Goal: Task Accomplishment & Management: Complete application form

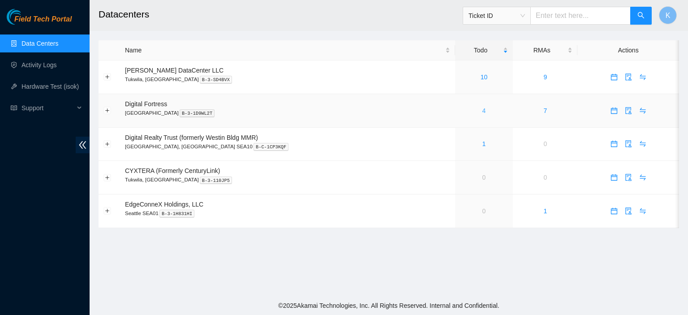
click at [482, 111] on link "4" at bounding box center [484, 110] width 4 height 7
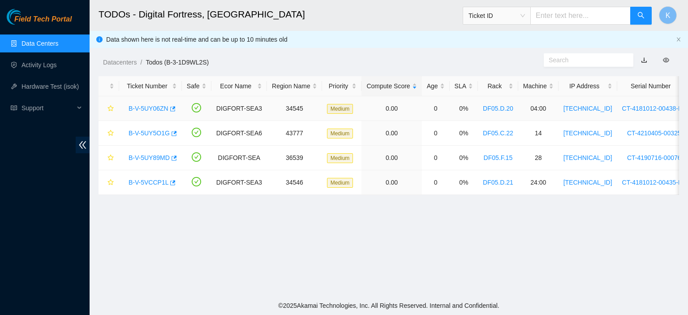
click at [147, 109] on link "B-V-5UY06ZN" at bounding box center [148, 108] width 40 height 7
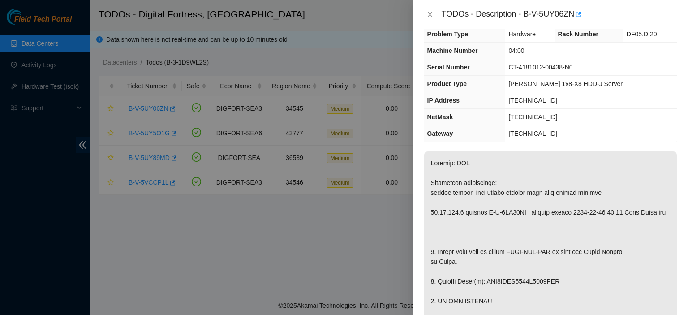
scroll to position [4, 0]
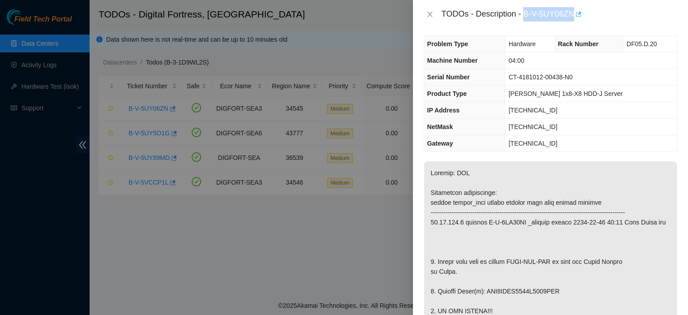
drag, startPoint x: 523, startPoint y: 13, endPoint x: 575, endPoint y: 17, distance: 52.1
click at [575, 17] on div "TODOs - Description - B-V-5UY06ZN" at bounding box center [558, 14] width 235 height 14
copy div "B-V-5UY06ZN"
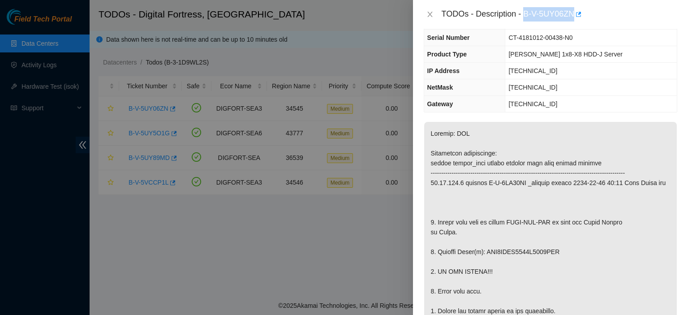
scroll to position [0, 0]
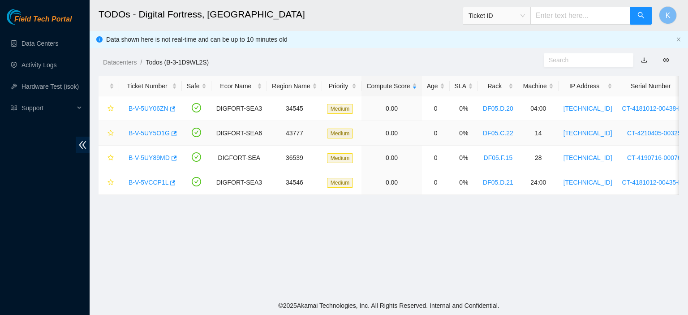
click at [145, 133] on link "B-V-5UY5O1G" at bounding box center [148, 132] width 41 height 7
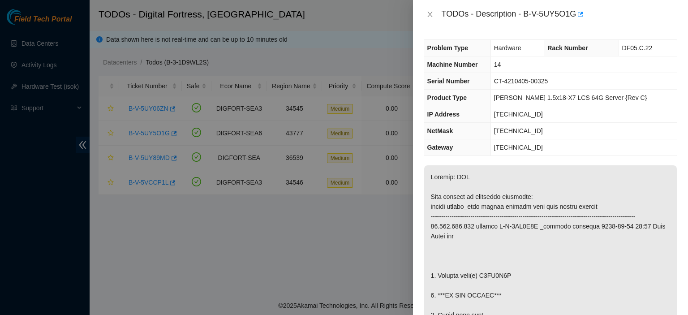
click at [646, 86] on td "CT-4210405-00325" at bounding box center [583, 81] width 186 height 17
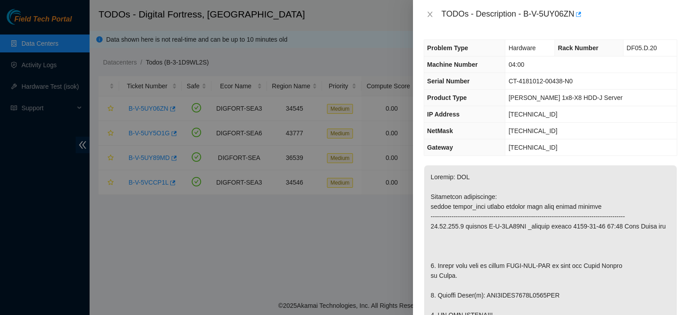
click at [651, 118] on td "[TECHNICAL_ID]" at bounding box center [590, 114] width 171 height 17
click at [677, 130] on div "Problem Type Hardware Rack Number DF05.D.20 Machine Number 04:00 Serial Number …" at bounding box center [550, 172] width 275 height 286
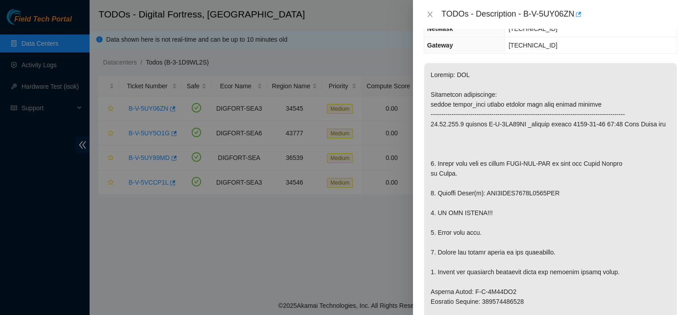
scroll to position [104, 0]
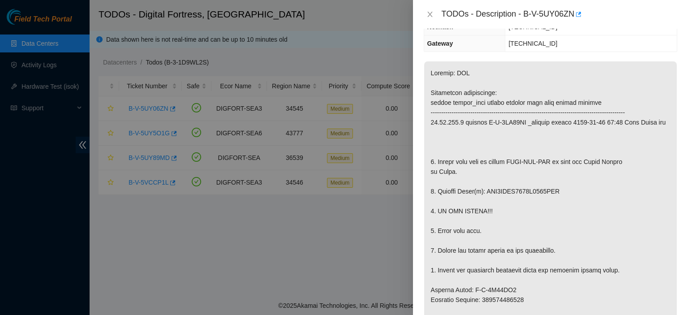
click at [668, 170] on p at bounding box center [550, 314] width 253 height 506
click at [625, 166] on p at bounding box center [550, 314] width 253 height 506
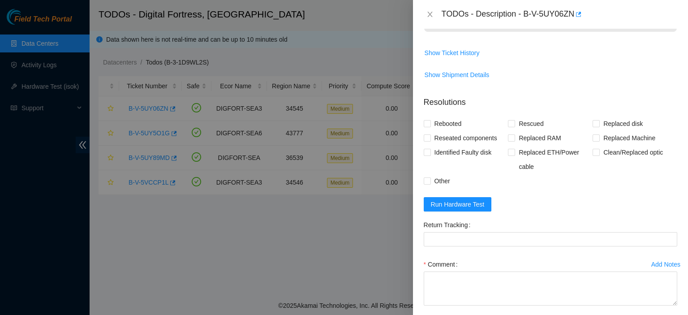
scroll to position [638, 0]
click at [442, 211] on span "Run Hardware Test" at bounding box center [458, 206] width 54 height 10
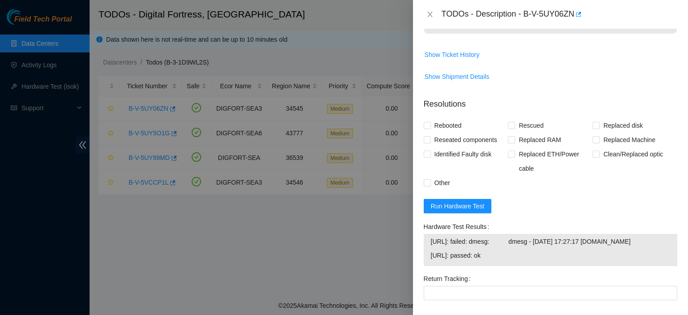
click at [537, 84] on span "Show Shipment Details" at bounding box center [550, 76] width 253 height 14
click at [314, 281] on div at bounding box center [344, 157] width 688 height 315
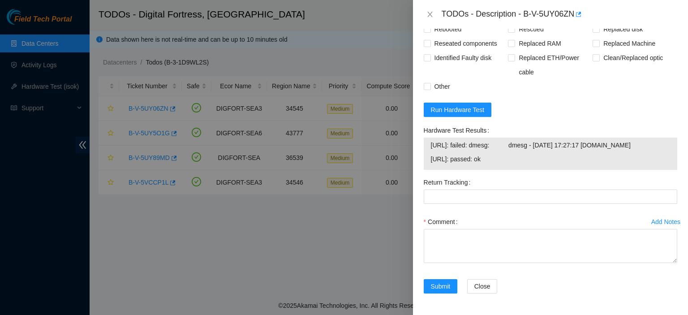
scroll to position [802, 0]
click at [429, 83] on input "Other" at bounding box center [427, 86] width 6 height 6
checkbox input "true"
click at [428, 40] on input "Reseated components" at bounding box center [427, 43] width 6 height 6
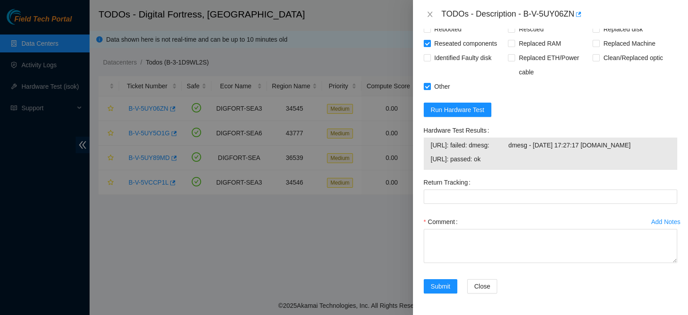
checkbox input "false"
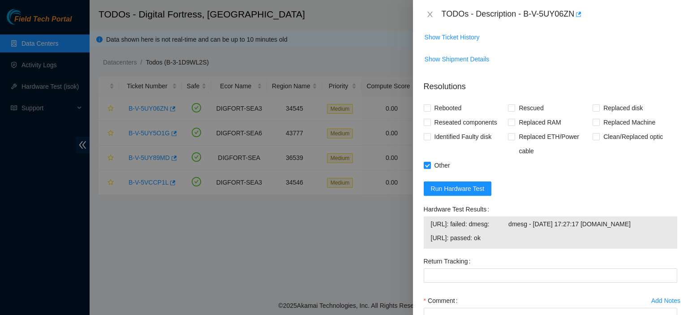
scroll to position [653, 0]
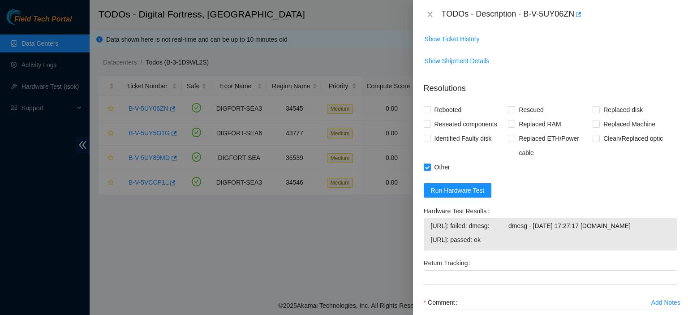
click at [424, 170] on input "Other" at bounding box center [427, 166] width 6 height 6
checkbox input "false"
click at [425, 112] on input "Rebooted" at bounding box center [427, 109] width 6 height 6
checkbox input "true"
click at [592, 112] on input "Replaced disk" at bounding box center [595, 109] width 6 height 6
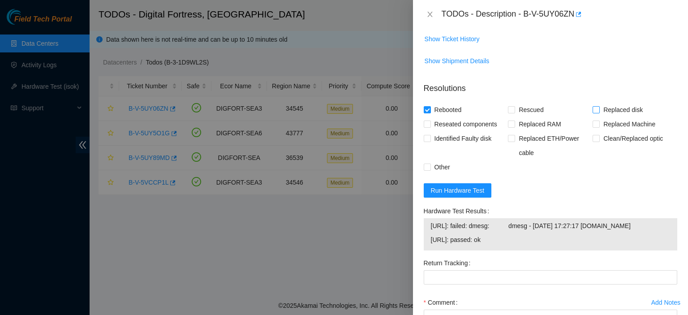
checkbox input "true"
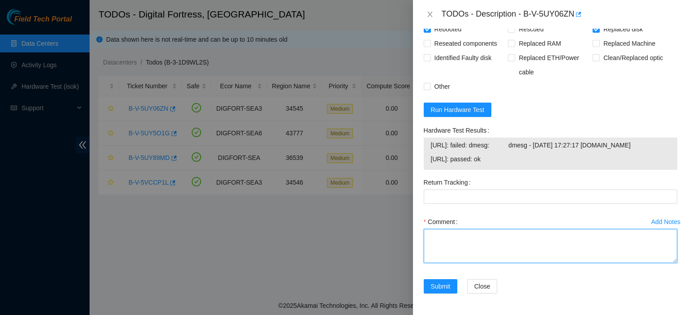
click at [566, 249] on textarea "Comment" at bounding box center [550, 246] width 253 height 34
paste textarea "kbbyrne23@gmail.com - atg has completed your request (B-V-5UY06ZN) Message from…"
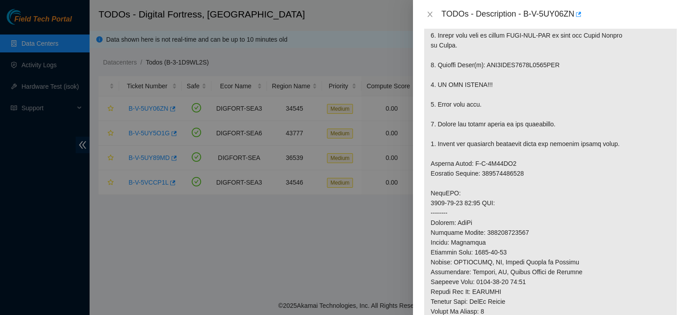
scroll to position [222, 0]
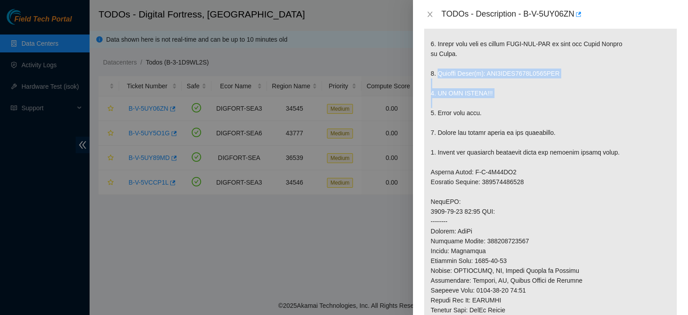
drag, startPoint x: 436, startPoint y: 92, endPoint x: 523, endPoint y: 122, distance: 91.7
click at [523, 122] on p at bounding box center [550, 197] width 253 height 506
copy p "Replace Drive(s): WFK0TNXH0000E8421PDH 3. DO NOT RESCUE!!!"
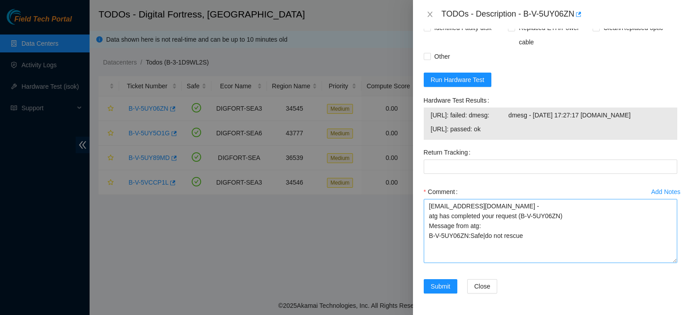
scroll to position [0, 0]
drag, startPoint x: 667, startPoint y: 260, endPoint x: 668, endPoint y: 291, distance: 31.4
click at [668, 263] on textarea "kbbyrne23@gmail.com - atg has completed your request (B-V-5UY06ZN) Message from…" at bounding box center [550, 230] width 253 height 64
click at [568, 229] on textarea "kbbyrne23@gmail.com - atg has completed your request (B-V-5UY06ZN) Message from…" at bounding box center [550, 230] width 253 height 64
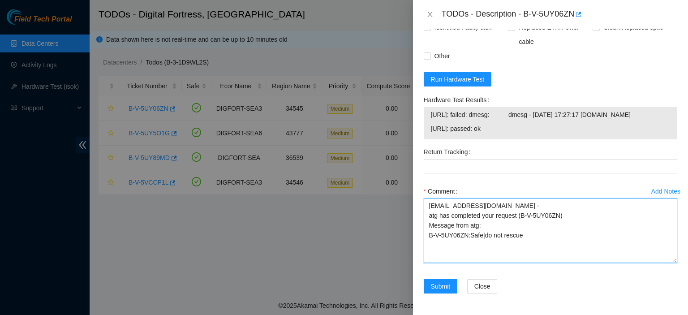
click at [561, 235] on textarea "kbbyrne23@gmail.com - atg has completed your request (B-V-5UY06ZN) Message from…" at bounding box center [550, 230] width 253 height 64
paste textarea "Replace Drive(s): WFK0TNXH0000E8421PDH 3. DO NOT RESCUE!!!"
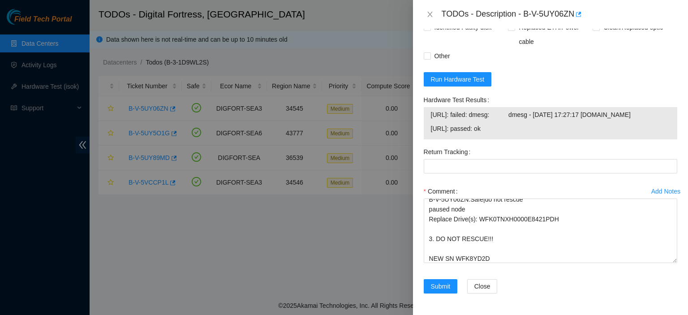
drag, startPoint x: 430, startPoint y: 104, endPoint x: 570, endPoint y: 133, distance: 143.0
click at [570, 133] on tbody "23.66.231.37: failed: dmesg: dmesg - Sep 18 17:27:17 a23-66-231-37.deploy.akama…" at bounding box center [550, 123] width 240 height 28
copy tbody "23.66.231.37: failed: dmesg: dmesg - Sep 18 17:27:17 a23-66-231-37.deploy.akama…"
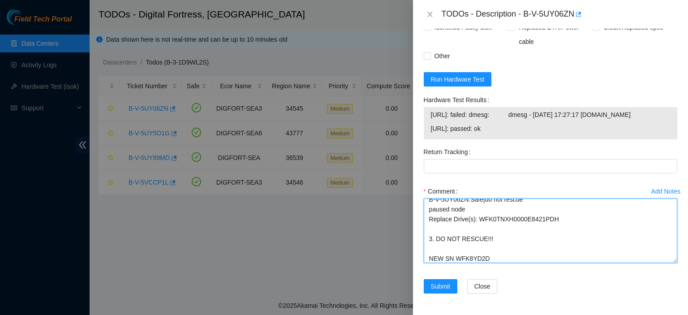
click at [505, 260] on textarea "kbbyrne23@gmail.com - atg has completed your request (B-V-5UY06ZN) Message from…" at bounding box center [550, 230] width 253 height 64
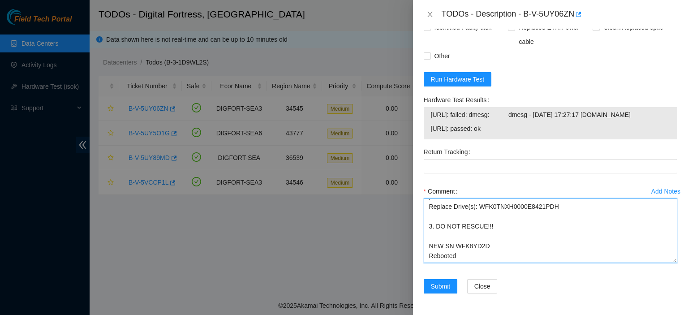
scroll to position [56, 0]
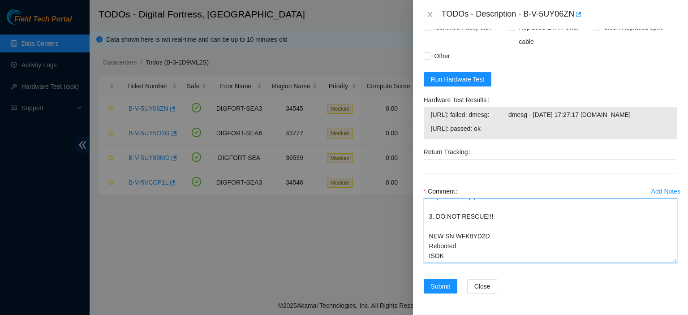
paste textarea "23.66.231.37: failed: dmesg: dmesg - Sep 18 17:27:17 a23-66-231-37.deploy.akama…"
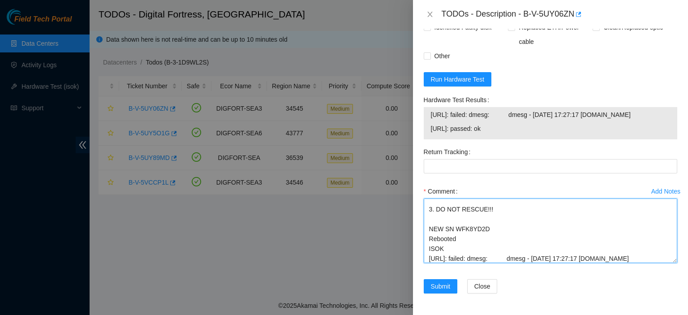
scroll to position [85, 0]
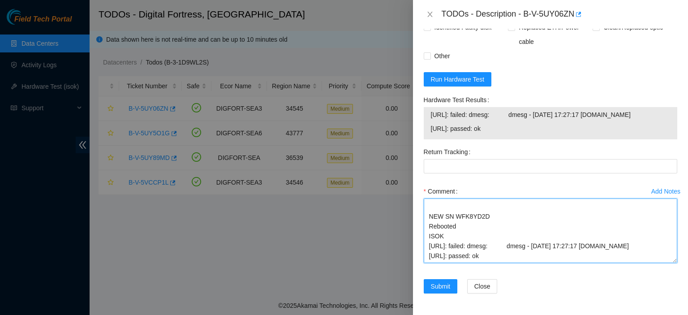
type textarea "kbbyrne23@gmail.com - atg has completed your request (B-V-5UY06ZN) Message from…"
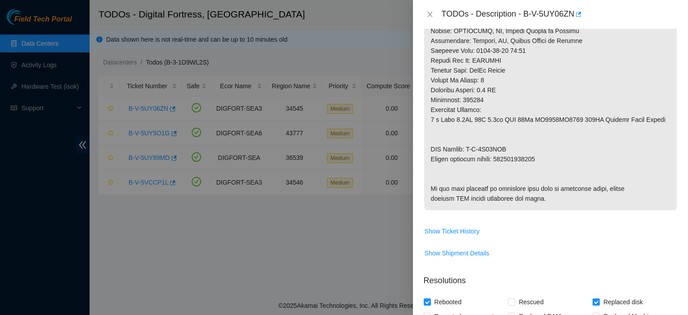
scroll to position [458, 0]
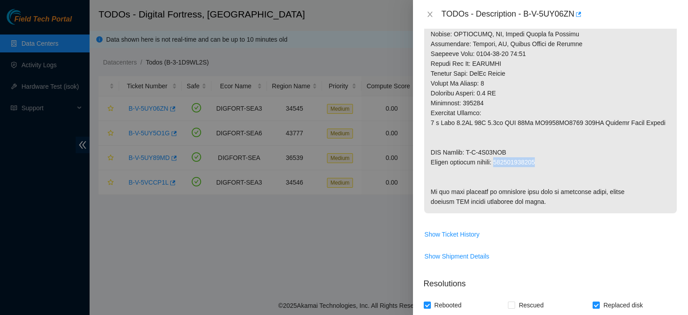
drag, startPoint x: 500, startPoint y: 180, endPoint x: 547, endPoint y: 183, distance: 46.6
copy p "473665216288"
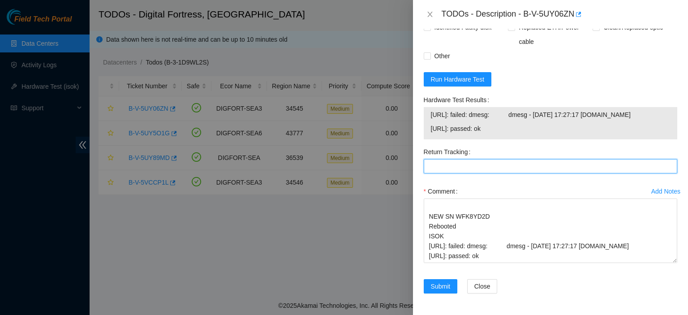
click at [468, 168] on Tracking "Return Tracking" at bounding box center [550, 166] width 253 height 14
paste Tracking "473665216288"
type Tracking "473665216288"
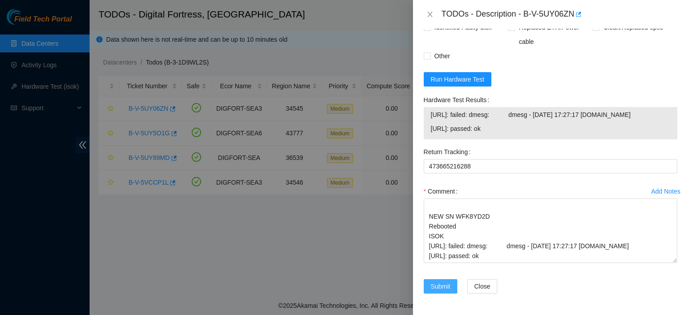
click at [434, 287] on span "Submit" at bounding box center [441, 286] width 20 height 10
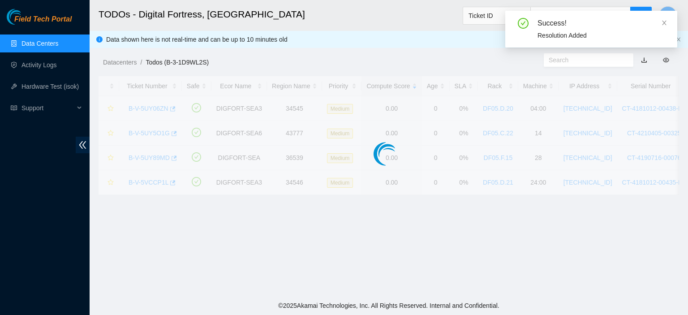
scroll to position [273, 0]
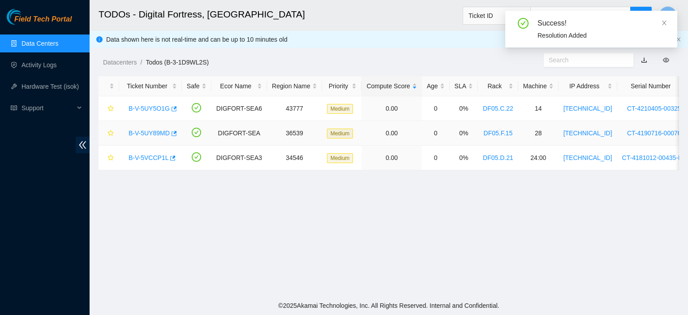
click at [147, 136] on link "B-V-5UY89MD" at bounding box center [148, 132] width 41 height 7
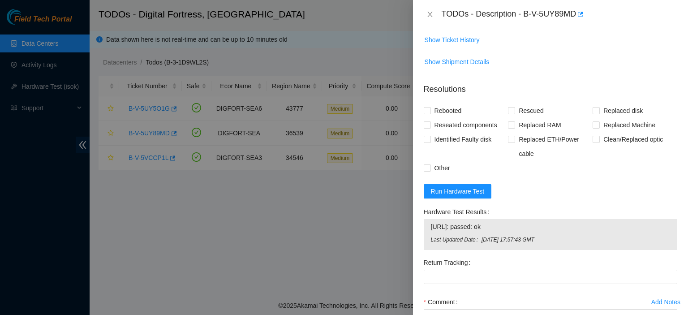
scroll to position [328, 0]
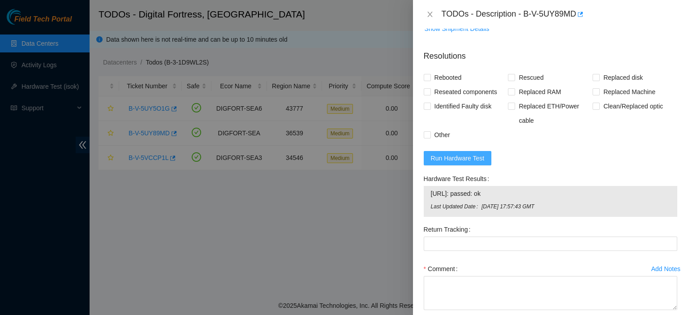
click at [479, 154] on span "Run Hardware Test" at bounding box center [458, 158] width 54 height 10
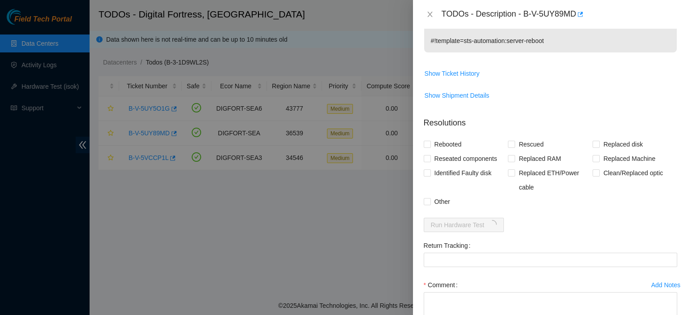
scroll to position [323, 0]
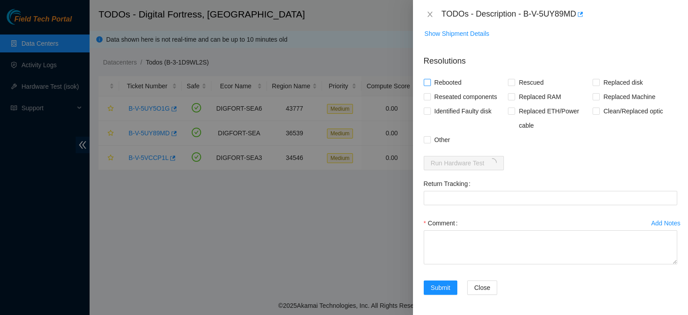
click at [429, 81] on input "Rebooted" at bounding box center [427, 82] width 6 height 6
checkbox input "true"
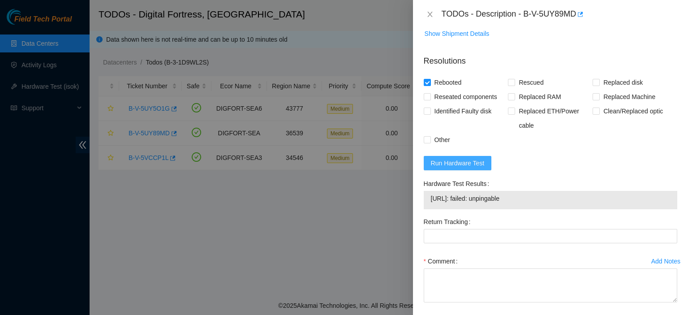
drag, startPoint x: 466, startPoint y: 166, endPoint x: 471, endPoint y: 167, distance: 5.0
click at [471, 167] on button "Run Hardware Test" at bounding box center [458, 163] width 68 height 14
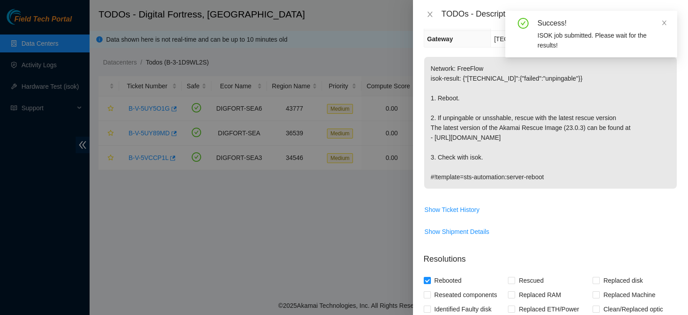
scroll to position [122, 0]
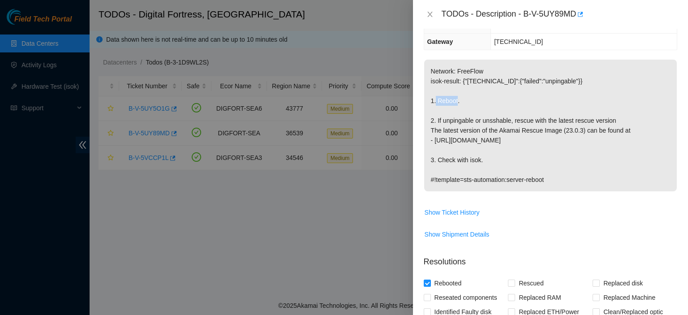
drag, startPoint x: 436, startPoint y: 98, endPoint x: 501, endPoint y: 103, distance: 65.5
click at [501, 103] on p "Network: FreeFlow isok-result: {"184.28.50.223":{"failed":"unpingable"}} 1. Reb…" at bounding box center [550, 126] width 253 height 132
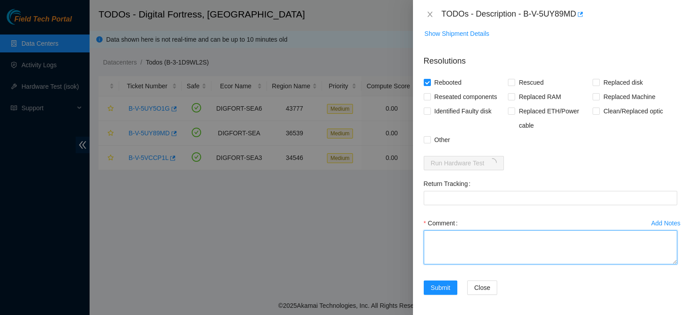
click at [512, 244] on textarea "Comment" at bounding box center [550, 247] width 253 height 34
click at [498, 236] on textarea "Connected Monitor Shutdown Server" at bounding box center [550, 247] width 253 height 34
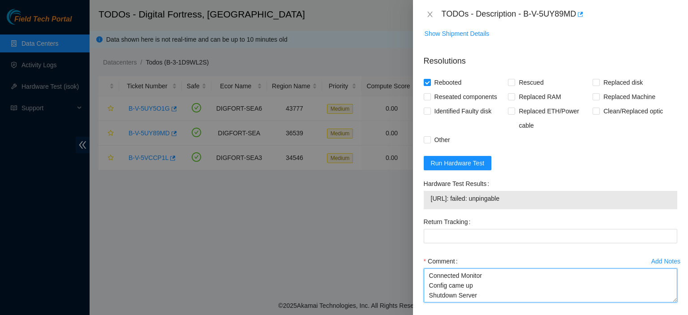
click at [489, 297] on textarea "Connected Monitor Config came up Shutdown Server" at bounding box center [550, 285] width 253 height 34
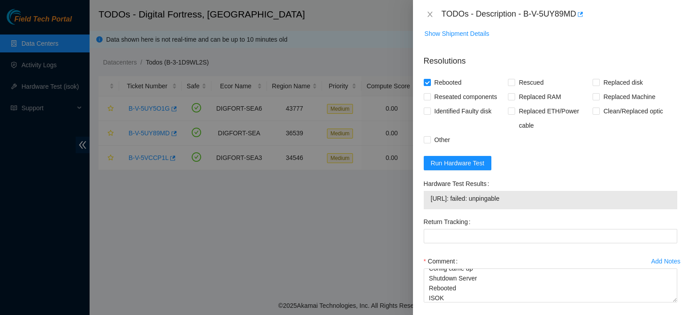
drag, startPoint x: 520, startPoint y: 196, endPoint x: 425, endPoint y: 192, distance: 95.4
click at [425, 192] on div "184.28.50.223: failed: unpingable" at bounding box center [550, 200] width 253 height 18
copy tbody "184.28.50.223: failed: unpingable"
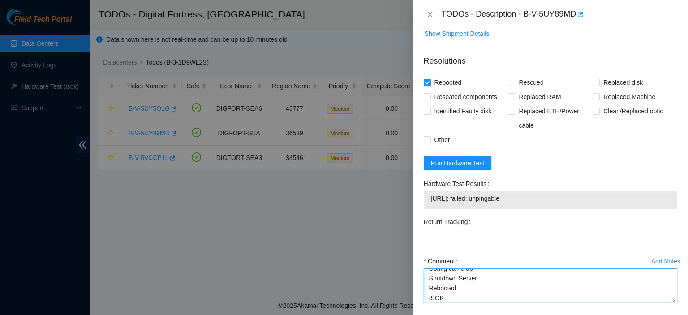
click at [459, 297] on textarea "Connected Monitor Config came up Shutdown Server Rebooted ISOK" at bounding box center [550, 285] width 253 height 34
paste textarea "184.28.50.223: failed: unpingable"
type textarea "Connected Monitor Config came up Shutdown Server Rebooted ISOK 184.28.50.223: f…"
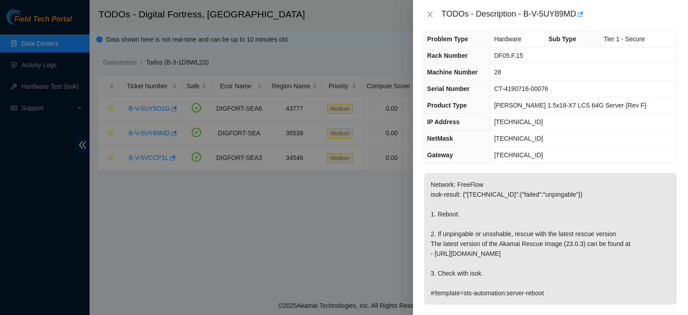
scroll to position [11, 0]
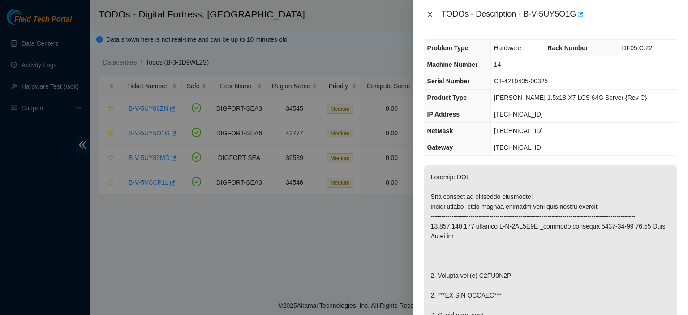
click at [432, 12] on icon "close" at bounding box center [429, 14] width 7 height 7
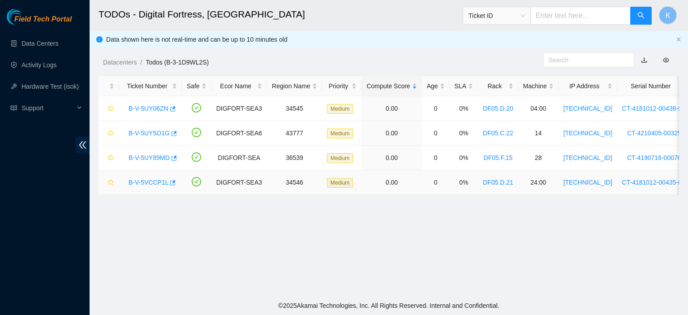
click at [137, 184] on link "B-V-5VCCP1L" at bounding box center [148, 182] width 40 height 7
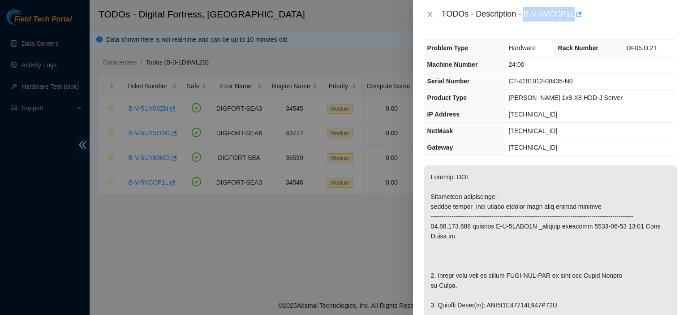
drag, startPoint x: 572, startPoint y: 14, endPoint x: 524, endPoint y: 13, distance: 47.9
click at [524, 13] on div "TODOs - Description - B-V-5VCCP1L" at bounding box center [558, 14] width 235 height 14
copy div "B-V-5VCCP1L"
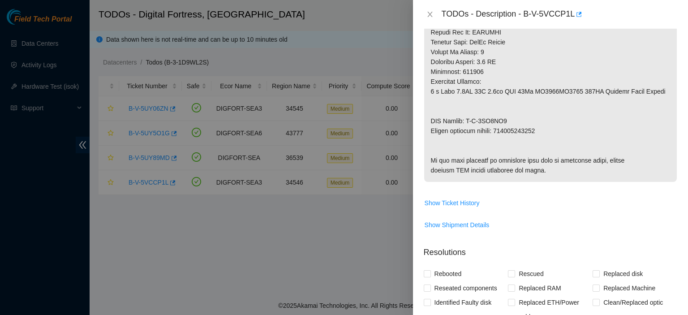
scroll to position [740, 0]
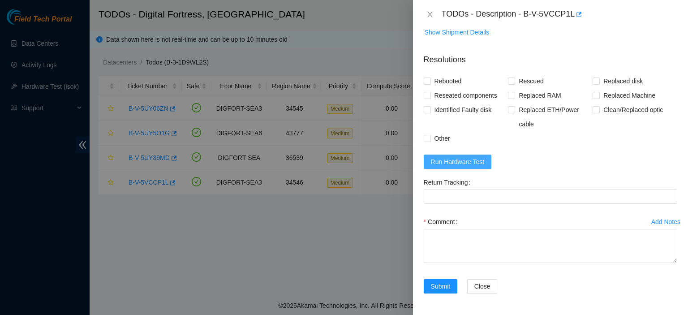
click at [458, 165] on span "Run Hardware Test" at bounding box center [458, 162] width 54 height 10
click at [424, 82] on input "Rebooted" at bounding box center [427, 80] width 6 height 6
checkbox input "true"
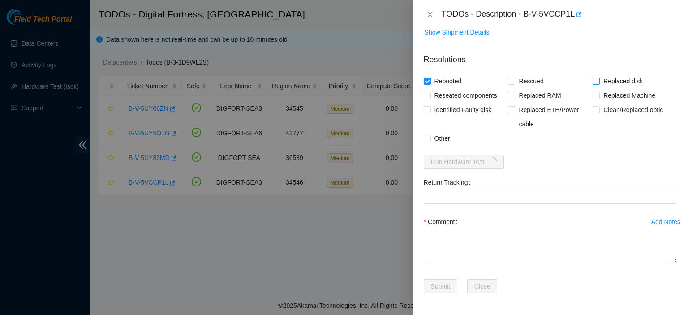
click at [592, 81] on input "Replaced disk" at bounding box center [595, 80] width 6 height 6
checkbox input "true"
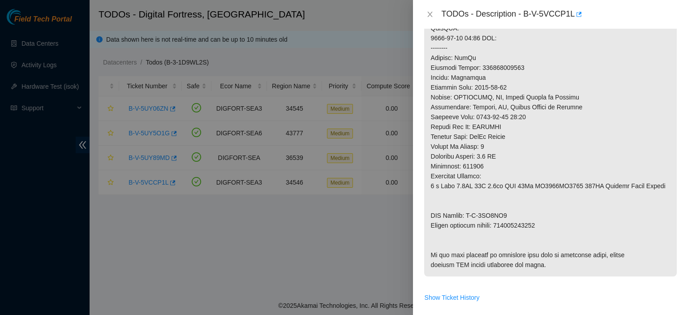
scroll to position [409, 0]
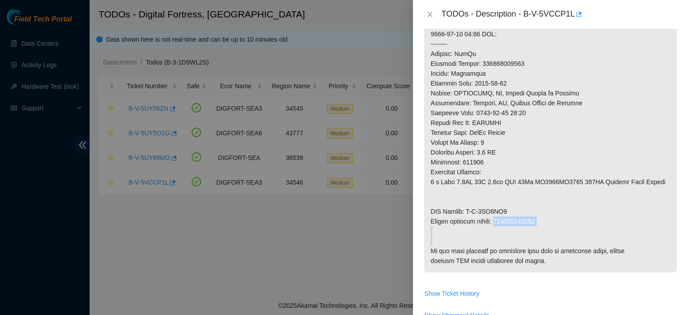
drag, startPoint x: 499, startPoint y: 231, endPoint x: 544, endPoint y: 235, distance: 45.4
click at [544, 235] on p at bounding box center [550, 14] width 253 height 516
copy p "463470052916"
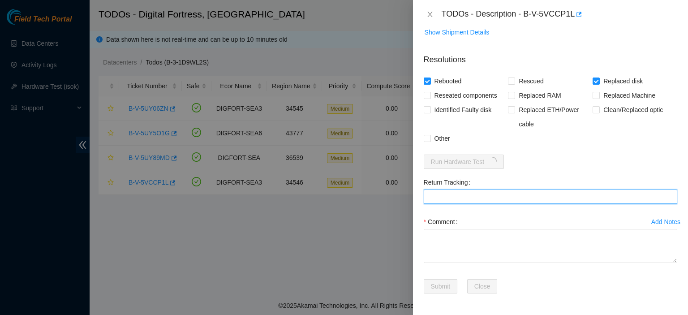
click at [497, 196] on Tracking "Return Tracking" at bounding box center [550, 196] width 253 height 14
paste Tracking "463470052916"
type Tracking "463470052916"
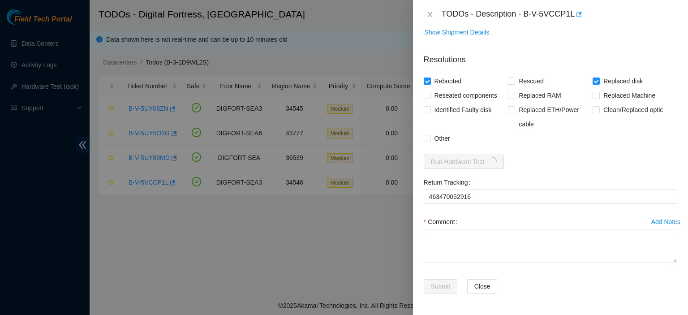
click at [677, 227] on div "Problem Type Hardware Rack Number DF05.D.21 Machine Number 24:00 Serial Number …" at bounding box center [550, 172] width 275 height 286
click at [483, 229] on div "Comment" at bounding box center [550, 221] width 253 height 14
click at [464, 239] on textarea "Comment" at bounding box center [550, 246] width 253 height 34
paste textarea "kbbyrne23@gmail.com - atg has completed your request (B-V-5VCCP1L) Message from…"
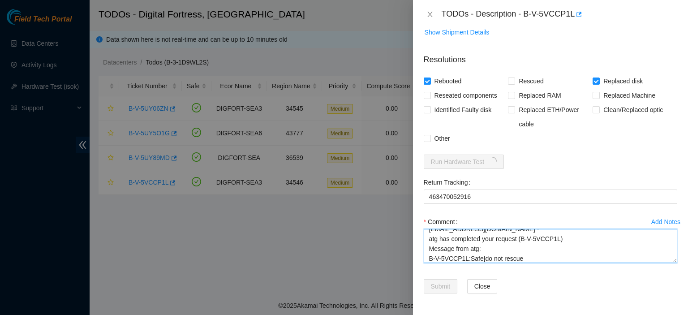
scroll to position [0, 0]
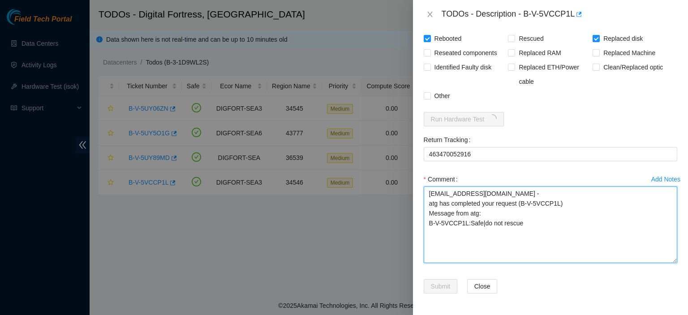
drag, startPoint x: 665, startPoint y: 261, endPoint x: 670, endPoint y: 304, distance: 42.8
click at [670, 279] on div "Add Notes Comment kbbyrne23@gmail.com - atg has completed your request (B-V-5VC…" at bounding box center [550, 225] width 261 height 107
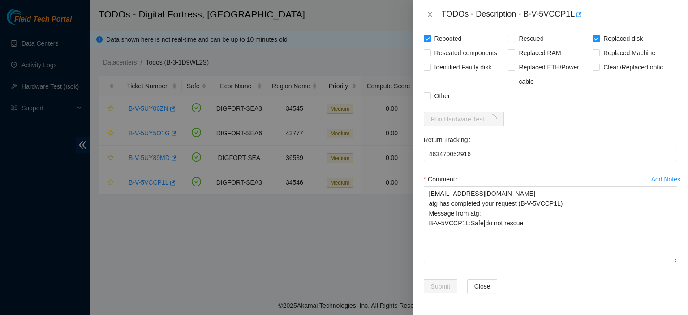
scroll to position [783, 0]
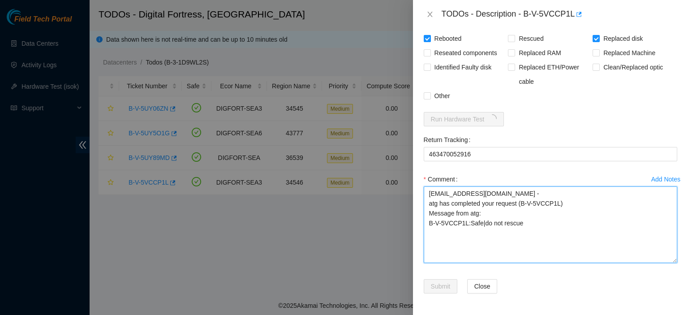
click at [611, 248] on textarea "kbbyrne23@gmail.com - atg has completed your request (B-V-5VCCP1L) Message from…" at bounding box center [550, 224] width 253 height 77
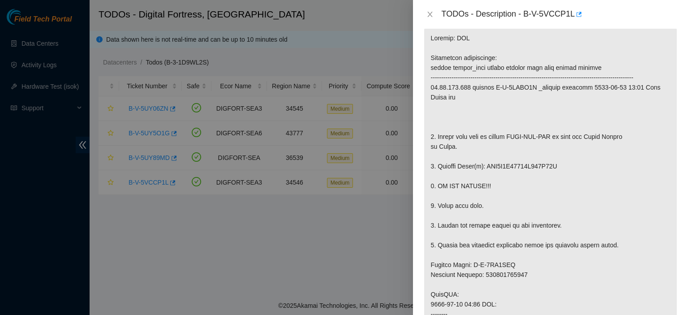
scroll to position [167, 0]
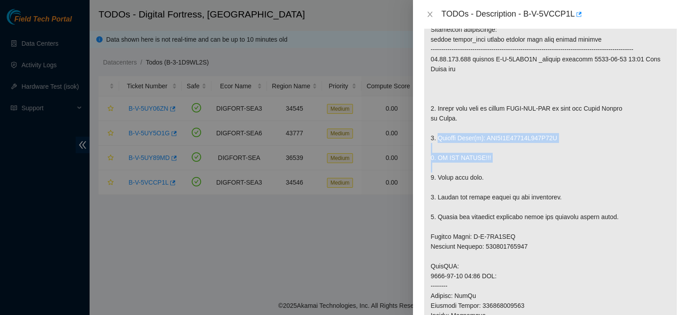
drag, startPoint x: 437, startPoint y: 148, endPoint x: 501, endPoint y: 174, distance: 68.9
click at [501, 174] on p at bounding box center [550, 256] width 253 height 516
copy p "Replace Drive(s): WFK0X8J50000E842E68K 3. DO NOT RESCUE!!!"
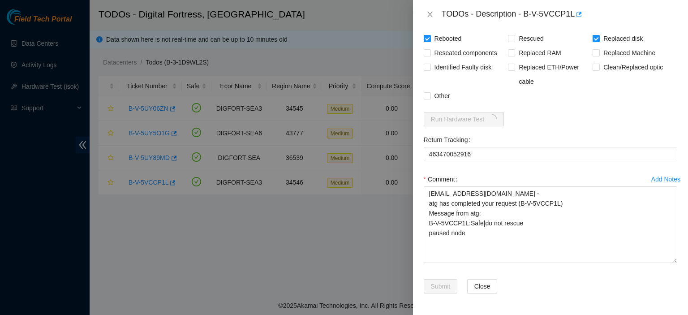
scroll to position [775, 0]
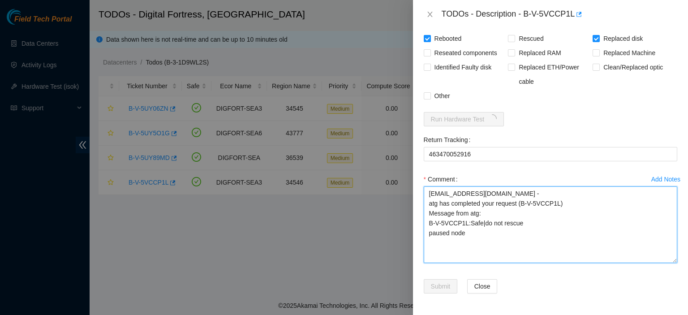
click at [507, 254] on textarea "kbbyrne23@gmail.com - atg has completed your request (B-V-5VCCP1L) Message from…" at bounding box center [550, 224] width 253 height 77
paste textarea "Replace Drive(s): WFK0X8J50000E842E68K 3. DO NOT RESCUE!!!"
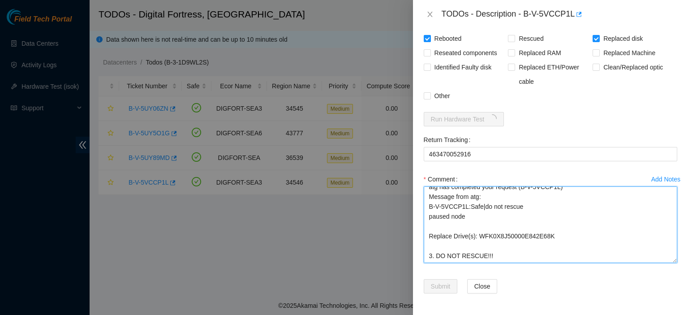
click at [444, 237] on textarea "kbbyrne23@gmail.com - atg has completed your request (B-V-5VCCP1L) Message from…" at bounding box center [550, 224] width 253 height 77
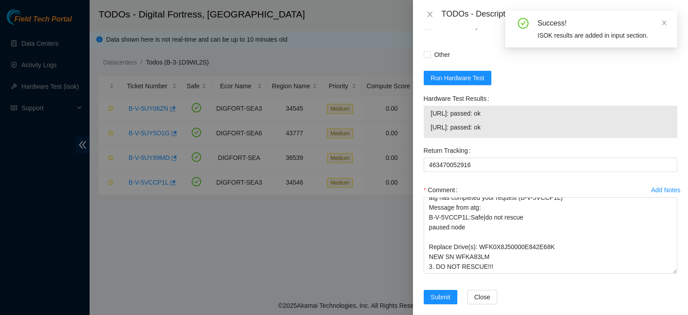
drag, startPoint x: 512, startPoint y: 182, endPoint x: 425, endPoint y: 168, distance: 88.3
click at [425, 138] on div "23.66.231.155: passed: ok 23.66.231.185: passed: ok" at bounding box center [550, 122] width 253 height 32
copy tbody "23.66.231.155: passed: ok 23.66.231.185: passed: ok"
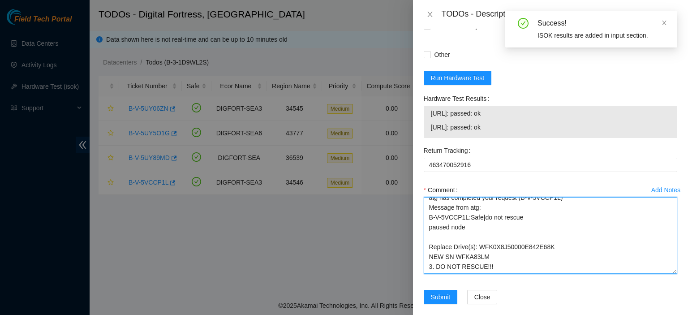
click at [520, 274] on textarea "kbbyrne23@gmail.com - atg has completed your request (B-V-5VCCP1L) Message from…" at bounding box center [550, 235] width 253 height 77
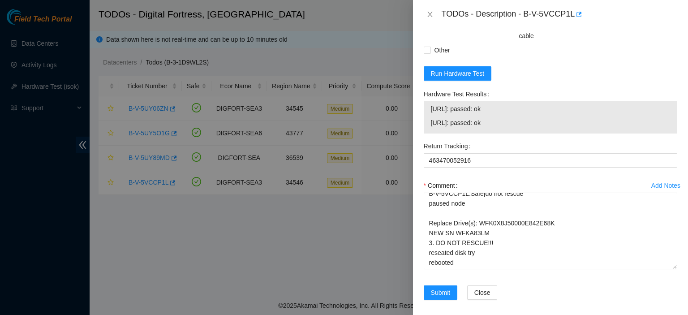
scroll to position [835, 0]
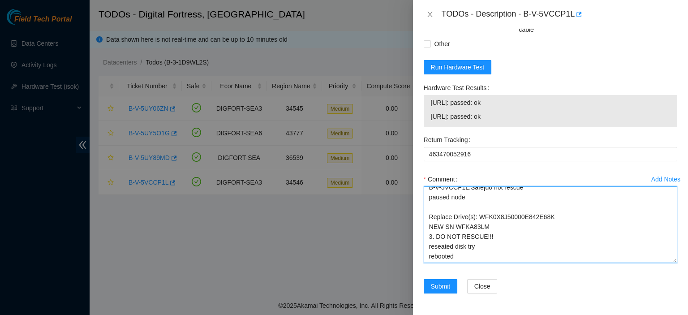
click at [496, 253] on textarea "kbbyrne23@gmail.com - atg has completed your request (B-V-5VCCP1L) Message from…" at bounding box center [550, 224] width 253 height 77
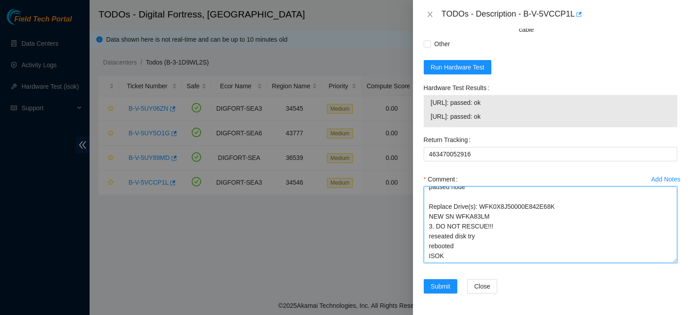
paste textarea "23.66.231.155: passed: ok 23.66.231.185: passed: ok"
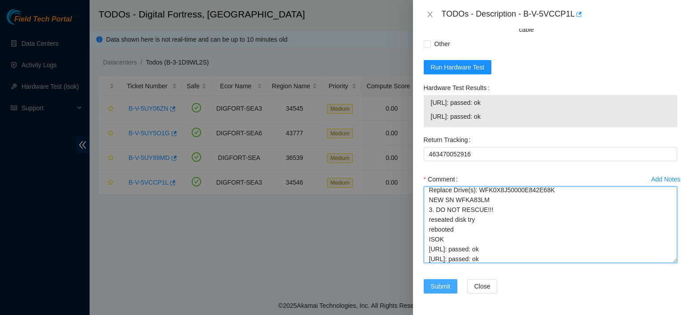
type textarea "kbbyrne23@gmail.com - atg has completed your request (B-V-5VCCP1L) Message from…"
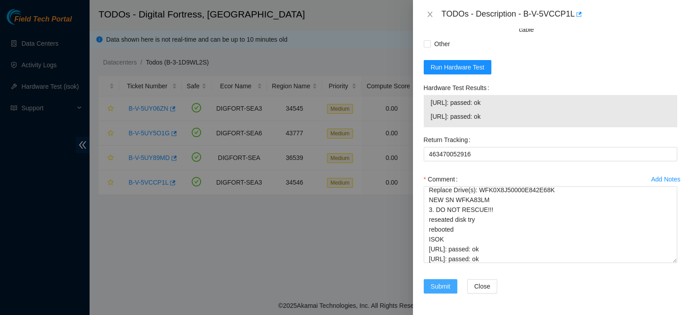
click at [444, 287] on span "Submit" at bounding box center [441, 286] width 20 height 10
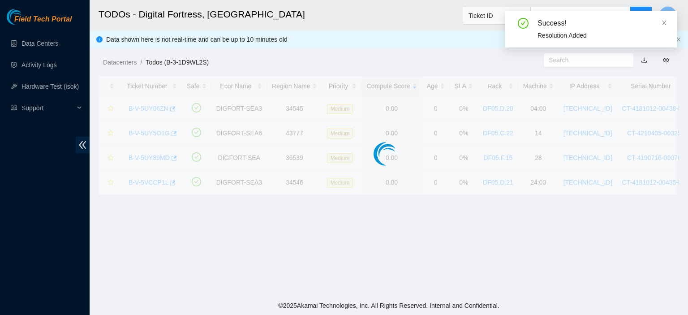
scroll to position [275, 0]
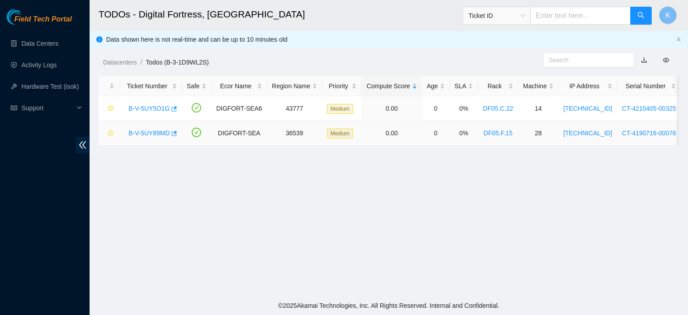
drag, startPoint x: 188, startPoint y: 123, endPoint x: 169, endPoint y: 123, distance: 19.3
click at [169, 123] on tr "B-V-5UY89MD DIGFORT-SEA 36539 Medium 0.00 0 0% DF05.F.15 28 184.28.50.223 CT-41…" at bounding box center [470, 133] width 745 height 25
click at [168, 179] on main "TODOs - Digital Fortress, Seattle Ticket ID K Data shown here is not real-time …" at bounding box center [389, 148] width 598 height 296
